Goal: Information Seeking & Learning: Check status

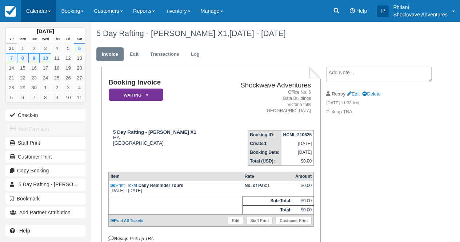
click at [36, 7] on link "Calendar" at bounding box center [38, 11] width 35 height 22
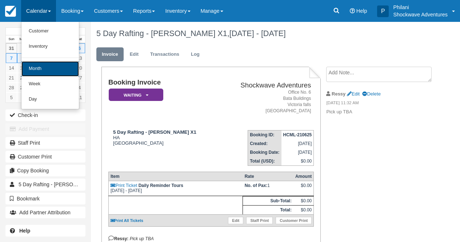
click at [48, 69] on link "Month" at bounding box center [50, 68] width 58 height 15
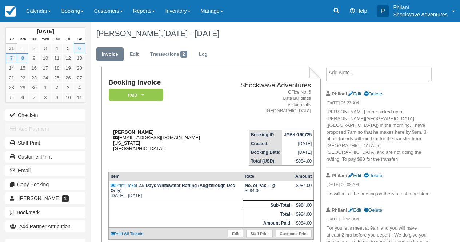
click at [201, 141] on div "Brian Stainken brianrwmcemail@gmail.com New Mexico United States" at bounding box center [164, 140] width 112 height 22
click at [35, 1] on link "Calendar" at bounding box center [38, 11] width 35 height 22
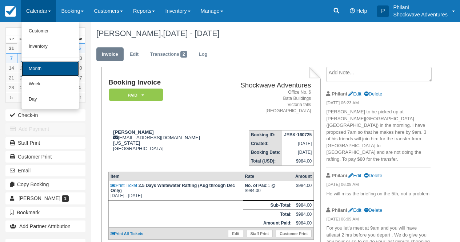
click at [47, 70] on link "Month" at bounding box center [50, 68] width 58 height 15
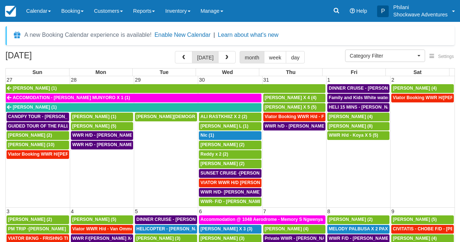
select select
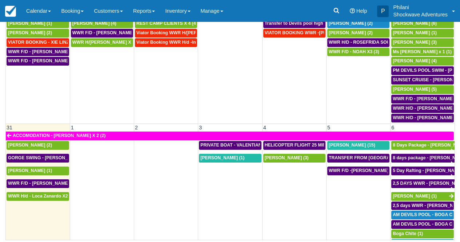
scroll to position [541, 0]
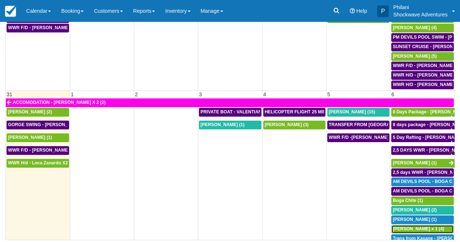
click at [432, 226] on span "Rhonda Ronnie Fetzko x 1 (4)" at bounding box center [418, 228] width 51 height 5
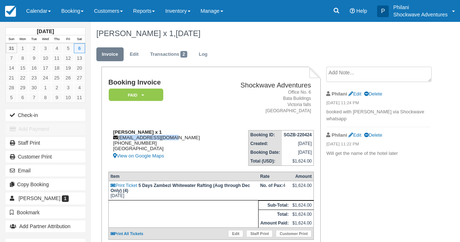
drag, startPoint x: 119, startPoint y: 138, endPoint x: 172, endPoint y: 139, distance: 52.8
click at [172, 139] on div "[PERSON_NAME] x 1 [EMAIL_ADDRESS][DOMAIN_NAME] [PHONE_NUMBER] [GEOGRAPHIC_DATA]…" at bounding box center [164, 144] width 112 height 31
copy div "[EMAIL_ADDRESS][DOMAIN_NAME]"
